Goal: Navigation & Orientation: Find specific page/section

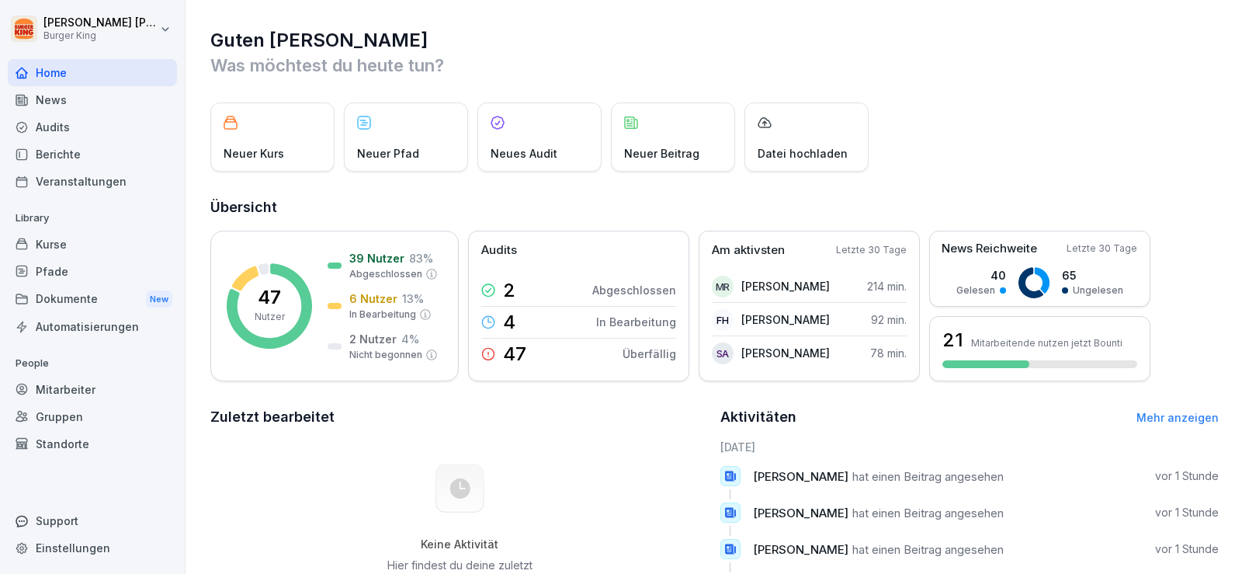
click at [59, 106] on div "News" at bounding box center [92, 99] width 169 height 27
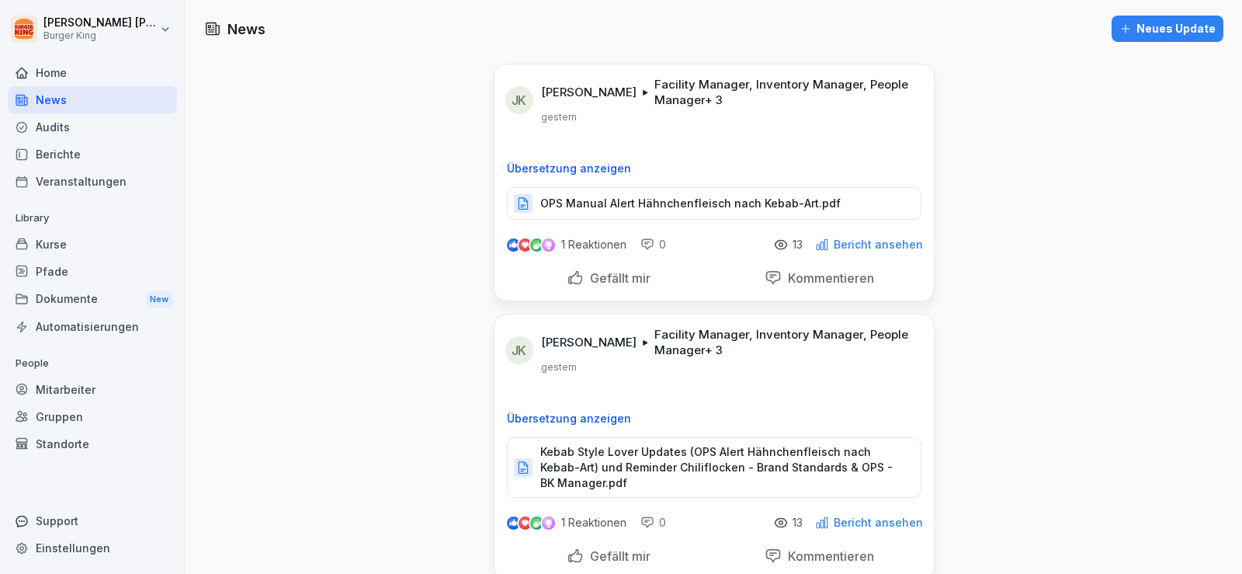
click at [42, 97] on div "News" at bounding box center [92, 99] width 169 height 27
click at [43, 99] on div "News" at bounding box center [92, 99] width 169 height 27
click at [101, 68] on div "Home" at bounding box center [92, 72] width 169 height 27
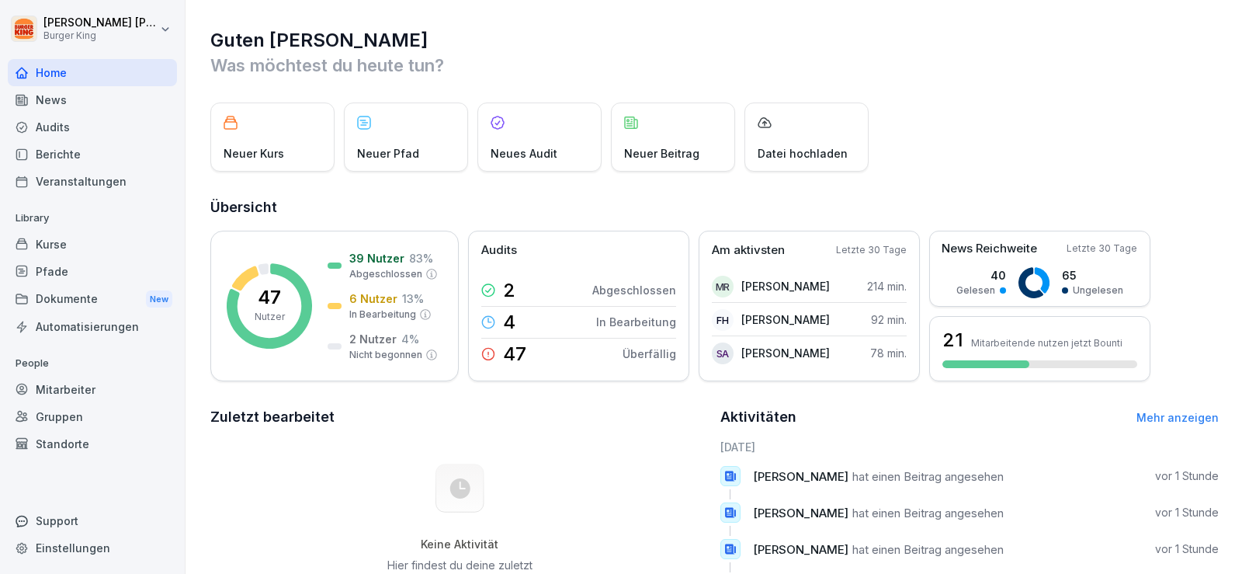
click at [75, 253] on div "Kurse" at bounding box center [92, 244] width 169 height 27
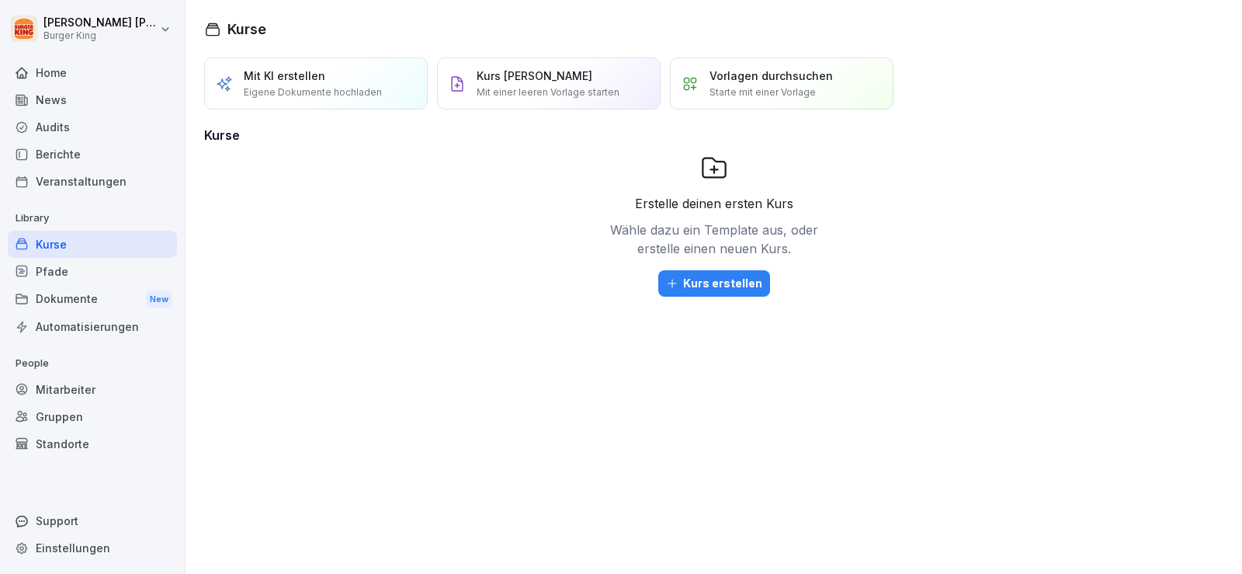
click at [71, 308] on div "Dokumente New" at bounding box center [92, 299] width 169 height 29
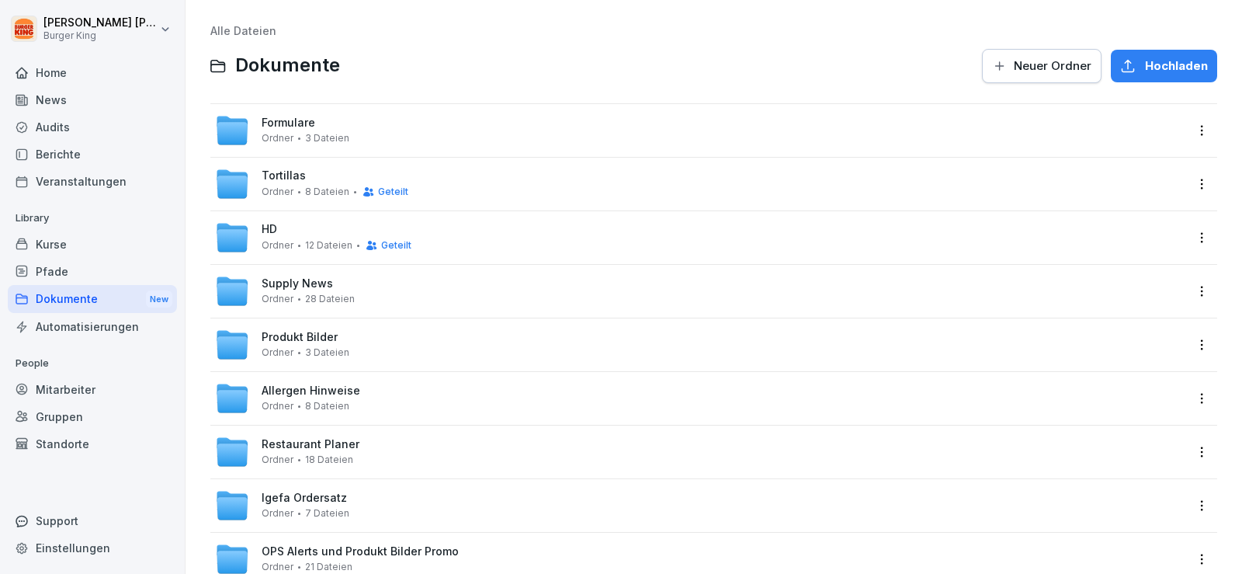
click at [112, 66] on div "Home" at bounding box center [92, 72] width 169 height 27
